Goal: Transaction & Acquisition: Purchase product/service

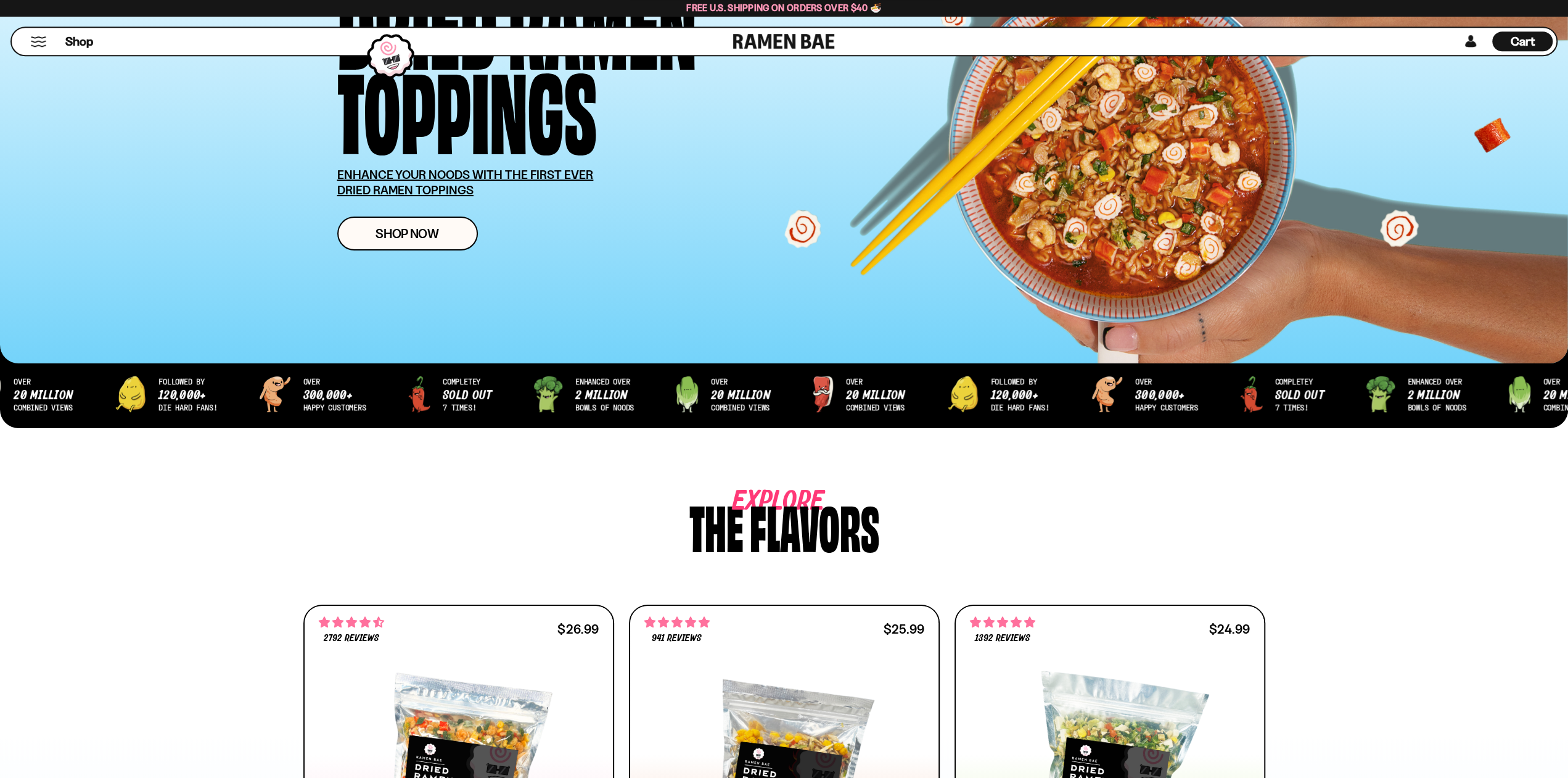
scroll to position [427, 0]
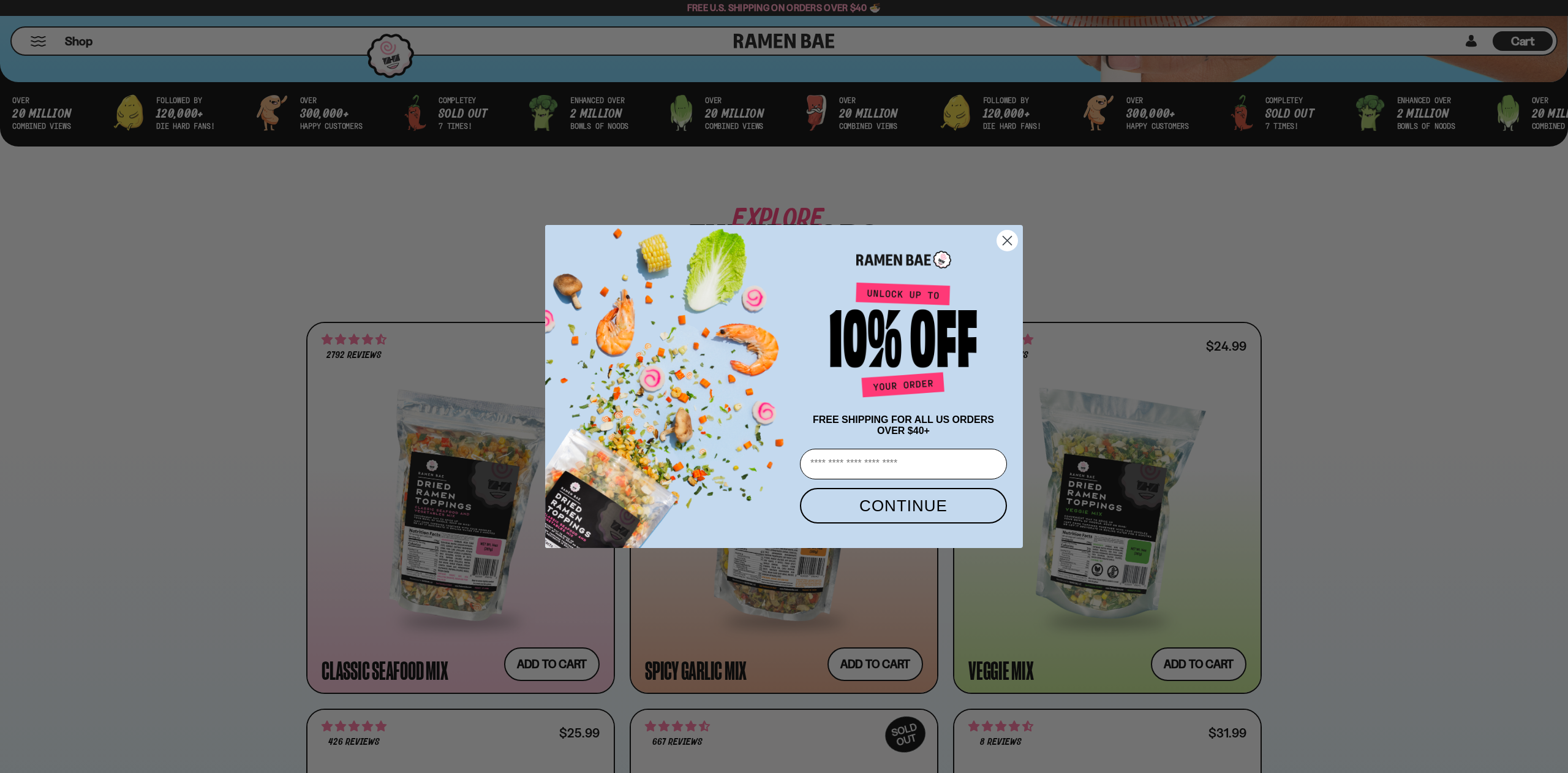
click at [1010, 241] on icon "Close dialog" at bounding box center [1007, 240] width 9 height 9
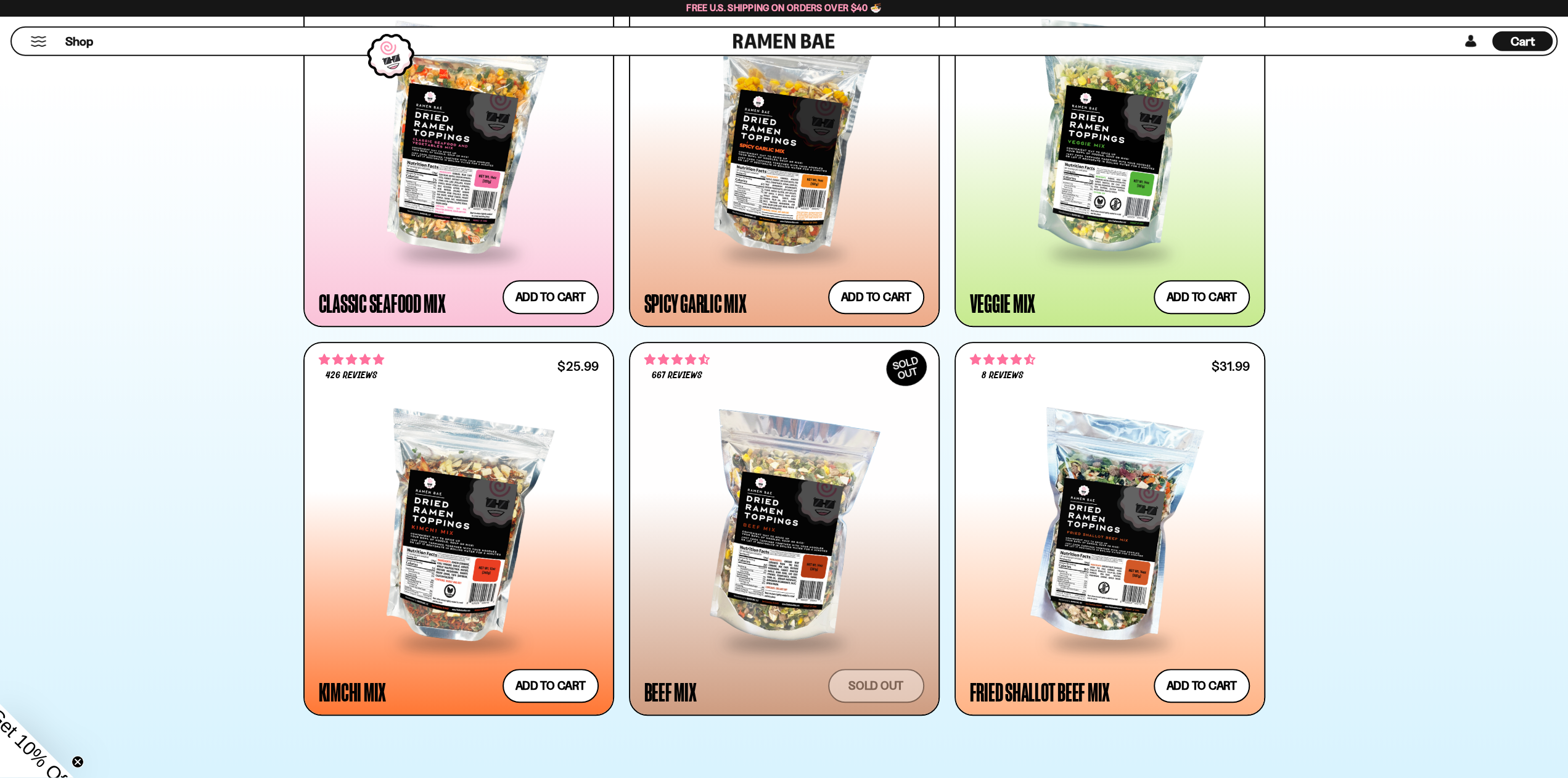
scroll to position [855, 0]
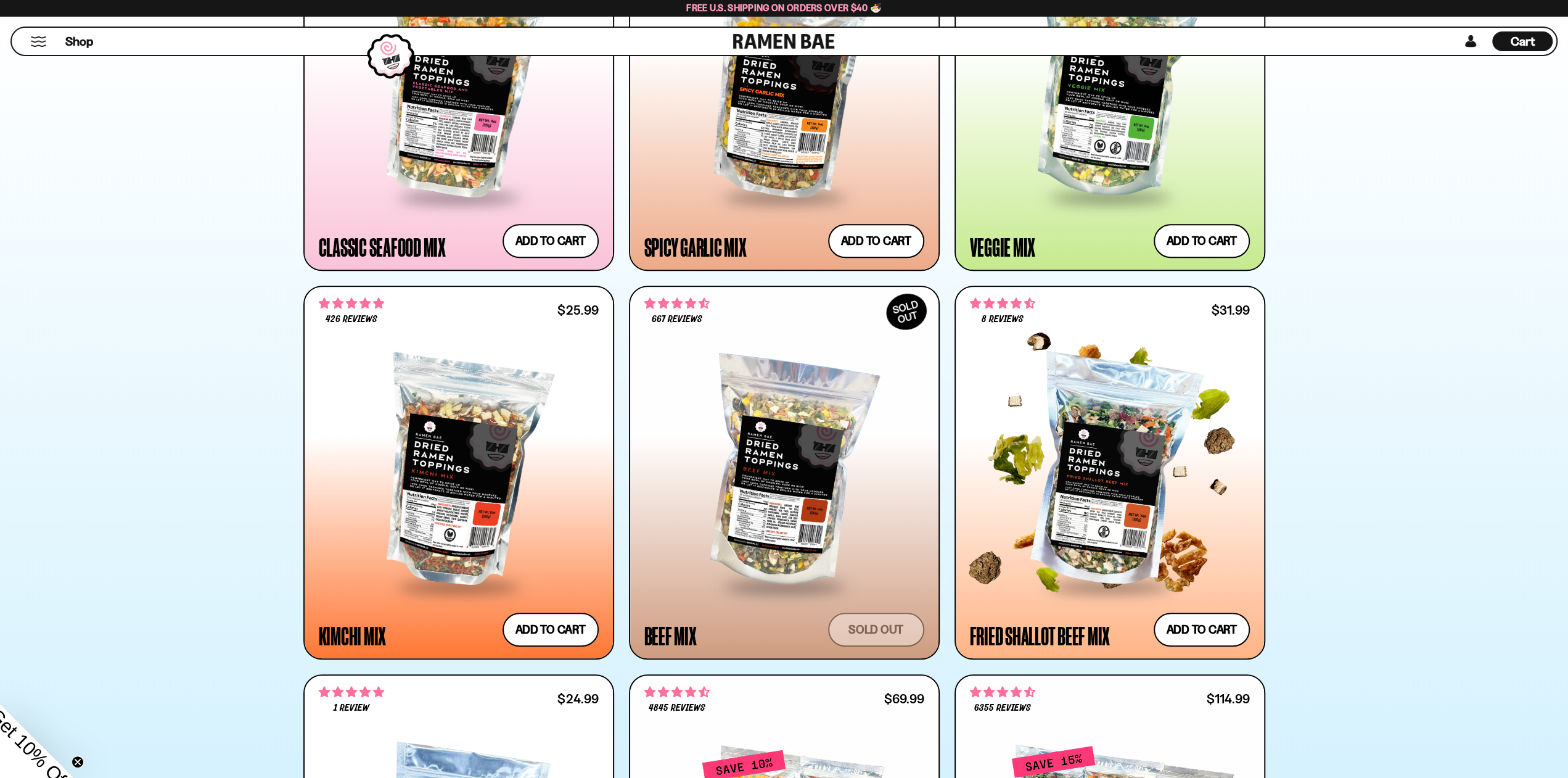
click at [1098, 458] on div at bounding box center [1110, 472] width 280 height 224
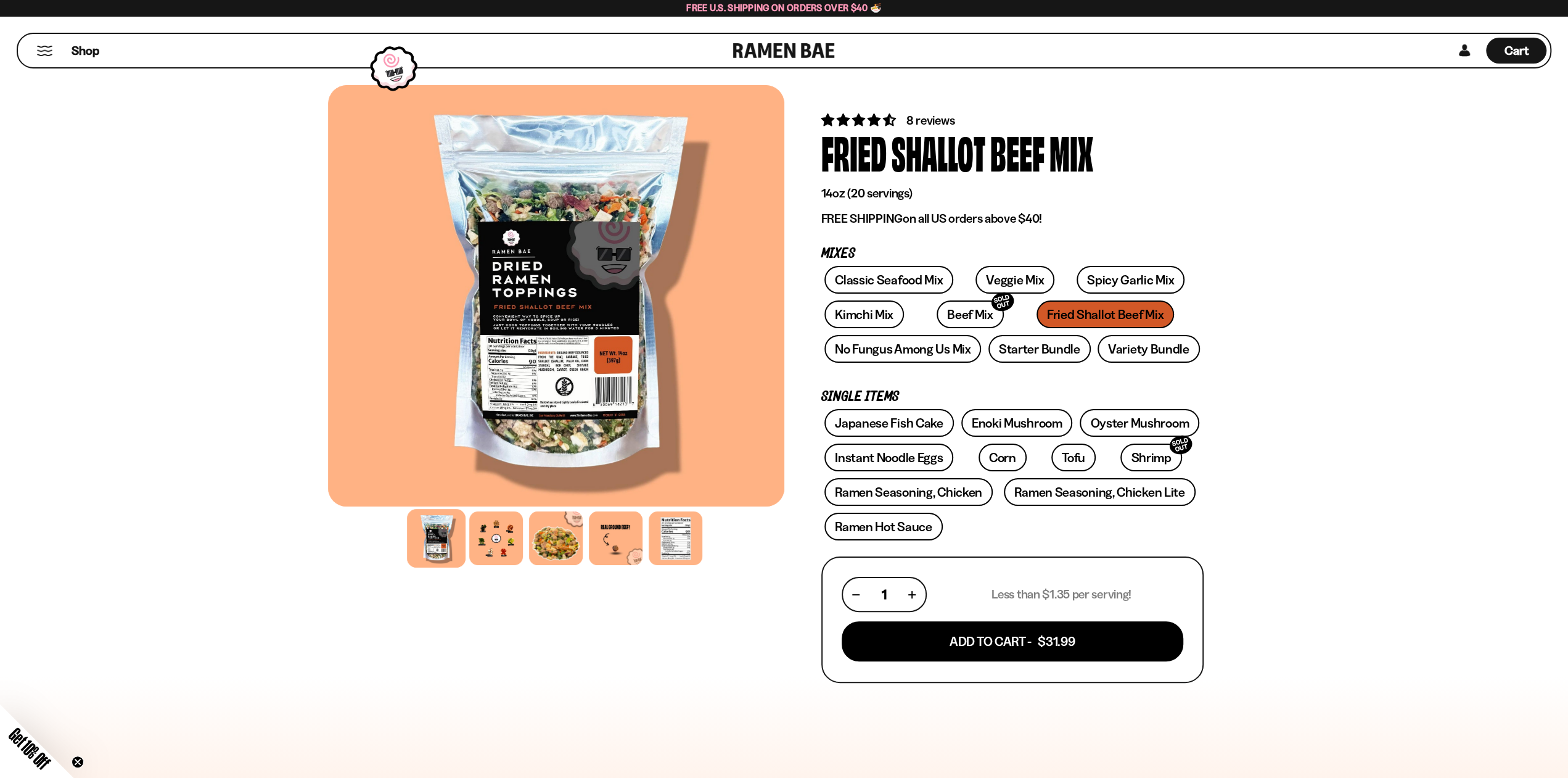
click at [554, 365] on div at bounding box center [556, 295] width 456 height 421
click at [503, 538] on div at bounding box center [496, 538] width 59 height 59
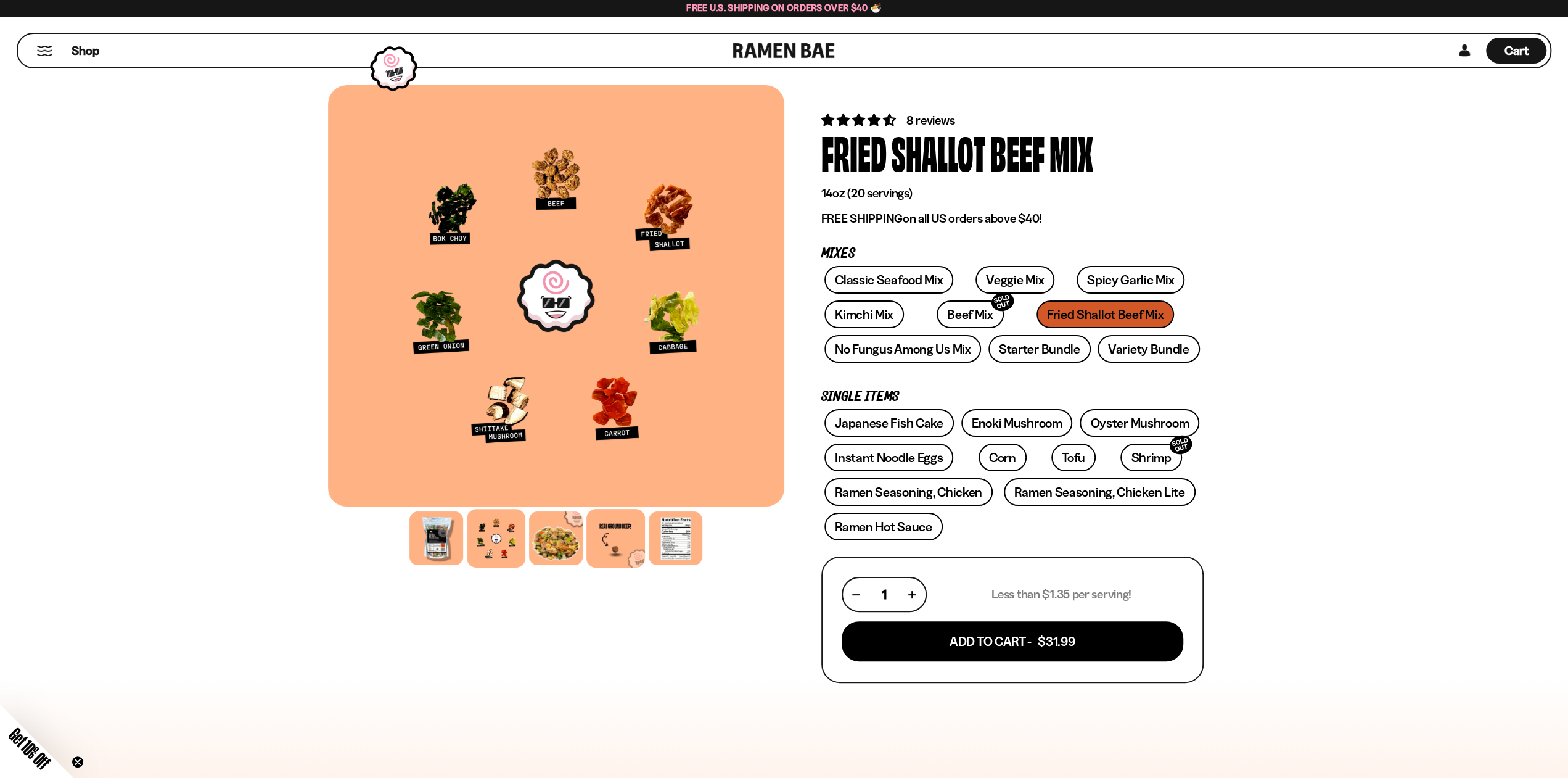
click at [604, 539] on div at bounding box center [616, 538] width 59 height 59
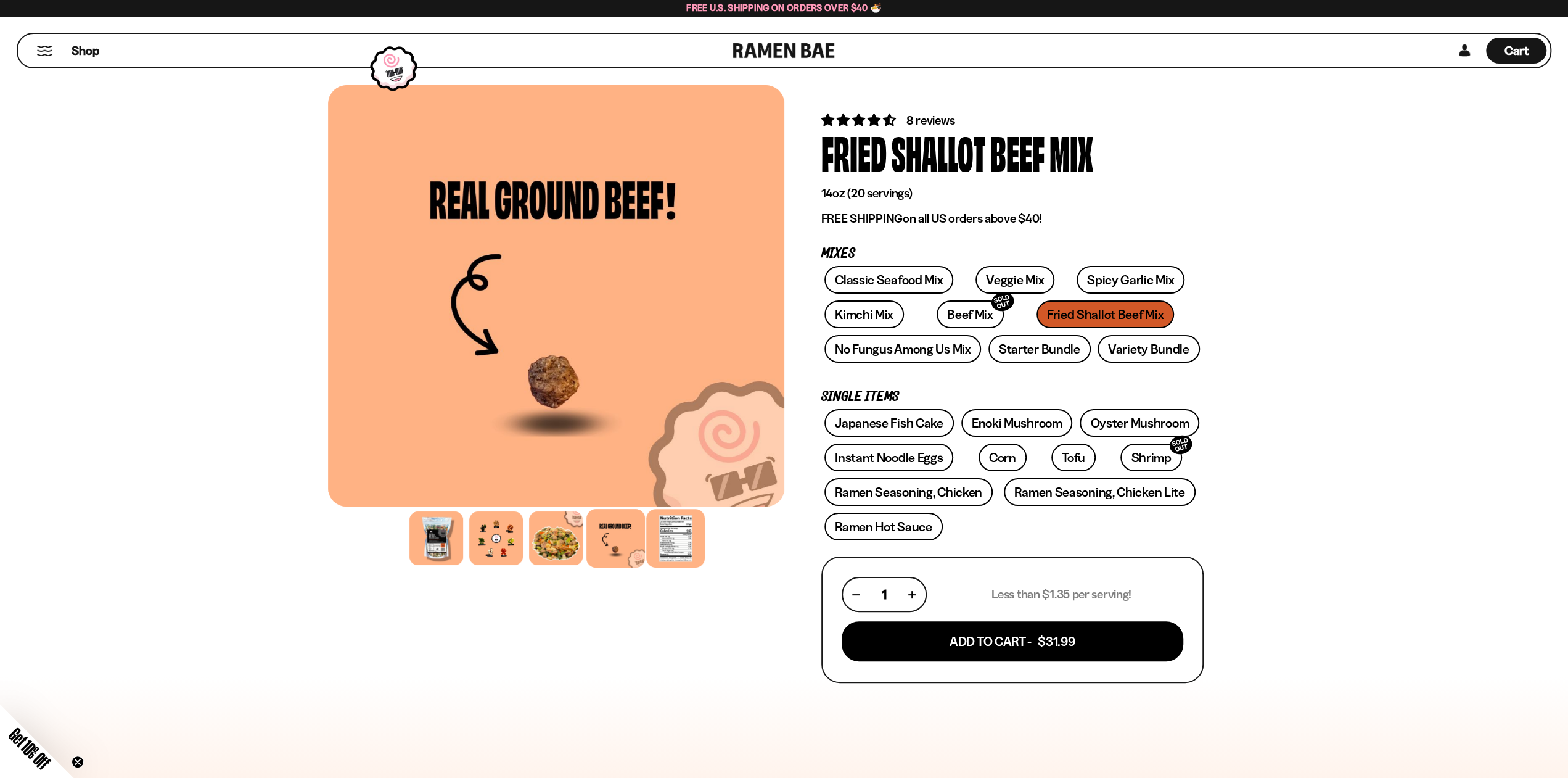
click at [685, 539] on div at bounding box center [676, 538] width 59 height 59
